Goal: Navigation & Orientation: Find specific page/section

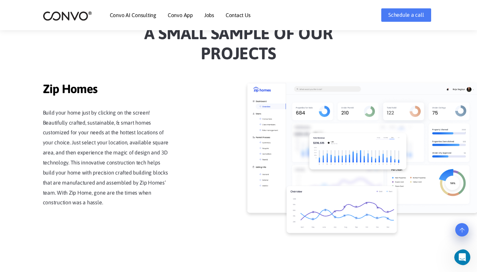
scroll to position [585, 0]
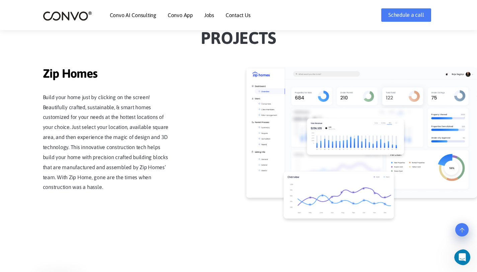
click at [292, 121] on img at bounding box center [361, 133] width 231 height 130
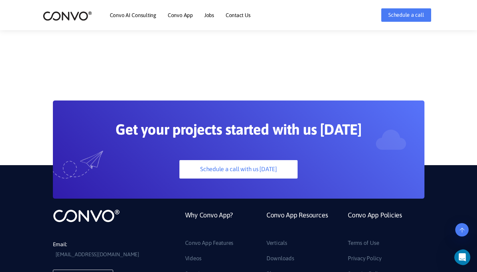
scroll to position [1805, 0]
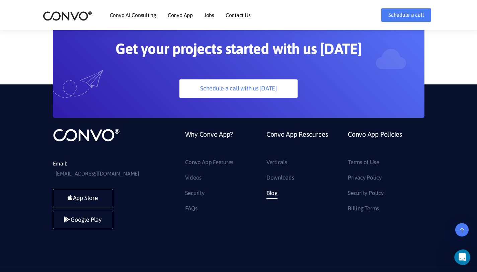
click at [270, 188] on link "Blog" at bounding box center [272, 193] width 11 height 11
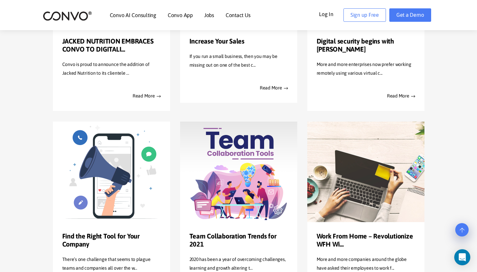
scroll to position [233, 0]
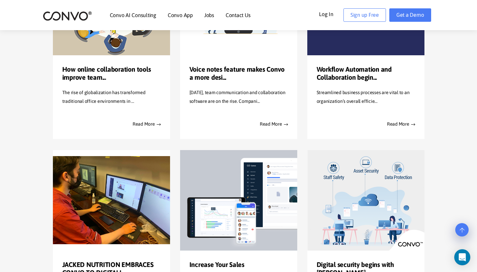
click at [239, 17] on link "Contact Us" at bounding box center [238, 14] width 25 height 5
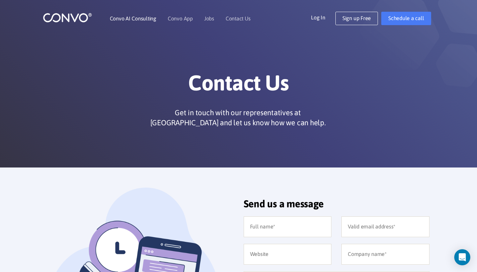
click at [131, 17] on link "Convo AI Consulting" at bounding box center [133, 18] width 47 height 5
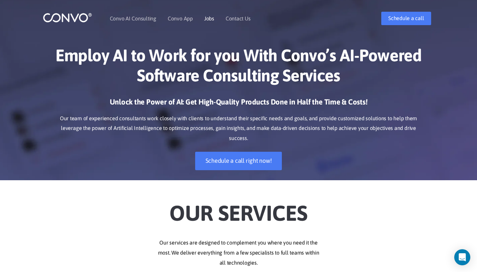
click at [212, 19] on link "Jobs" at bounding box center [209, 18] width 10 height 5
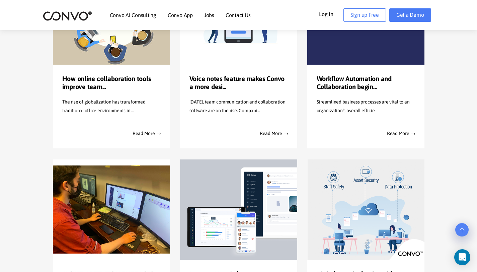
scroll to position [233, 0]
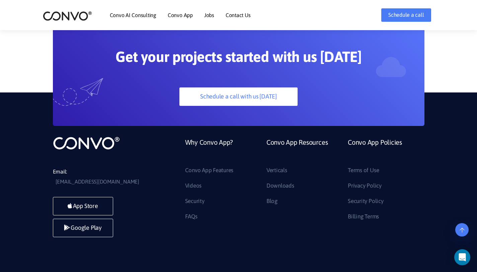
scroll to position [1805, 0]
